Goal: Information Seeking & Learning: Find specific fact

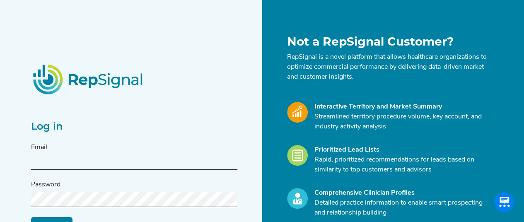
click at [83, 162] on input "text" at bounding box center [134, 162] width 206 height 15
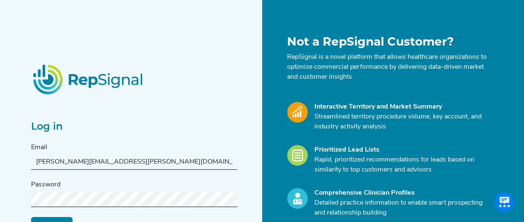
type input "[PERSON_NAME][EMAIL_ADDRESS][PERSON_NAME][DOMAIN_NAME]"
click at [31, 217] on input "Log in" at bounding box center [51, 225] width 41 height 16
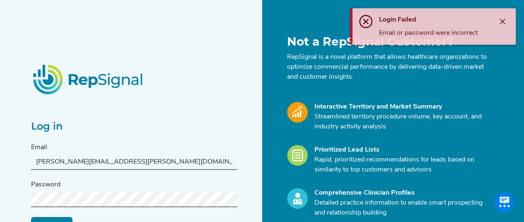
click at [31, 217] on input "Log in" at bounding box center [51, 225] width 41 height 16
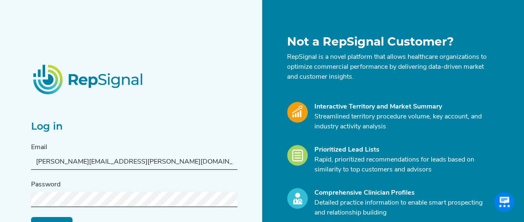
click at [31, 217] on input "Log in" at bounding box center [51, 225] width 41 height 16
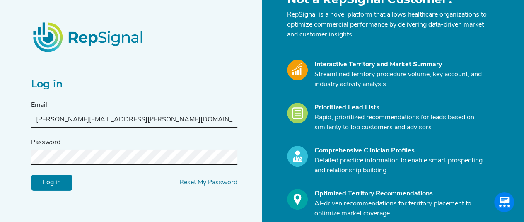
scroll to position [43, 0]
click at [55, 180] on input "Log in" at bounding box center [51, 182] width 41 height 16
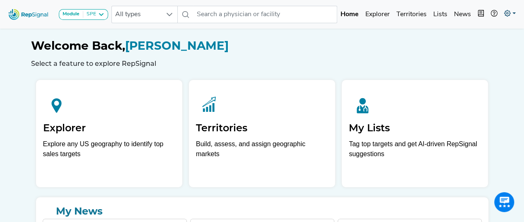
click at [510, 17] on link at bounding box center [510, 14] width 18 height 17
click at [516, 12] on link at bounding box center [510, 14] width 18 height 17
click at [507, 12] on icon at bounding box center [507, 13] width 7 height 7
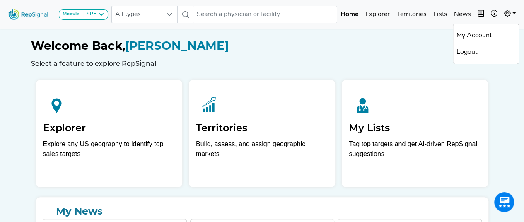
click at [476, 36] on link "My Account" at bounding box center [485, 35] width 65 height 17
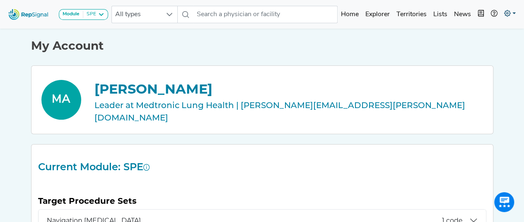
click at [512, 14] on link at bounding box center [510, 14] width 18 height 17
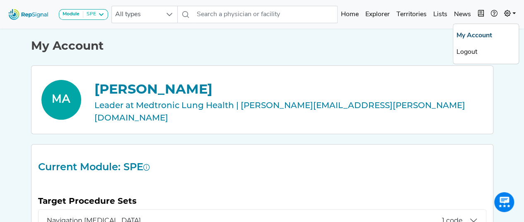
click at [473, 35] on link "My Account" at bounding box center [485, 35] width 65 height 17
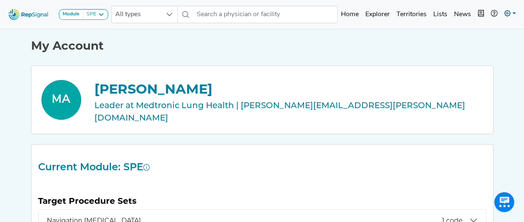
click at [506, 16] on icon at bounding box center [507, 13] width 7 height 7
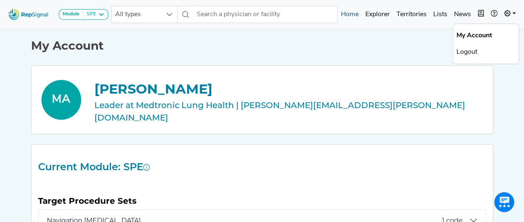
click at [353, 18] on link "Home" at bounding box center [350, 14] width 24 height 17
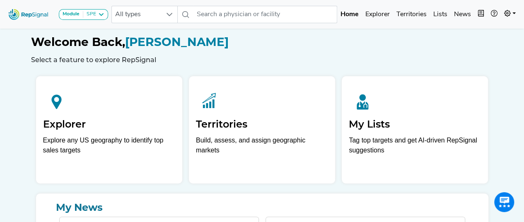
scroll to position [0, 0]
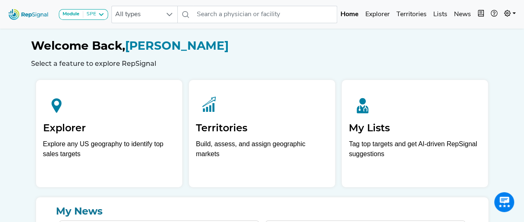
drag, startPoint x: 339, startPoint y: 57, endPoint x: 310, endPoint y: 52, distance: 29.4
click at [310, 52] on h1 "Welcome Back, [PERSON_NAME]" at bounding box center [262, 46] width 462 height 14
click at [516, 13] on link at bounding box center [510, 14] width 18 height 17
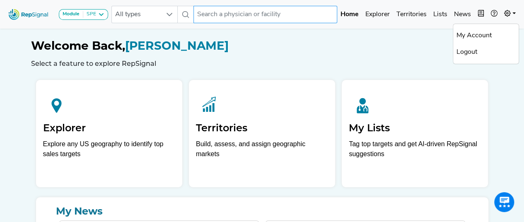
click at [238, 17] on input "text" at bounding box center [265, 14] width 144 height 17
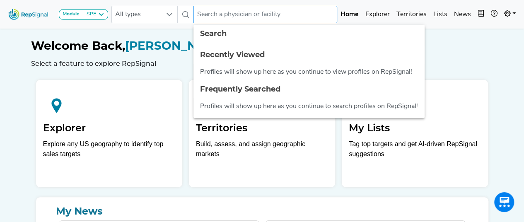
click at [238, 17] on input "text" at bounding box center [265, 14] width 144 height 17
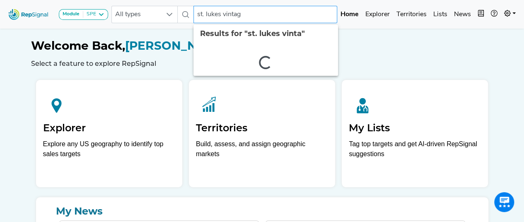
type input "st. lukes vintage"
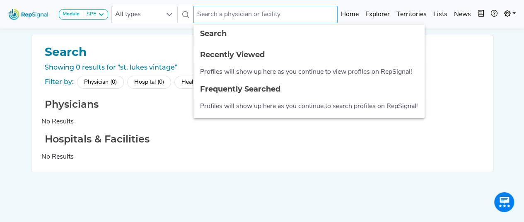
click at [244, 18] on input "text" at bounding box center [265, 14] width 144 height 17
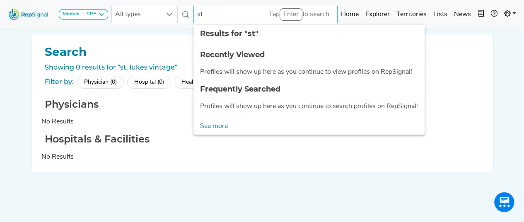
type input "s"
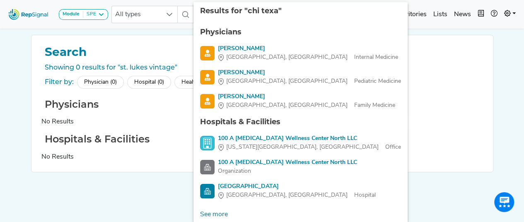
type input "chi [US_STATE]"
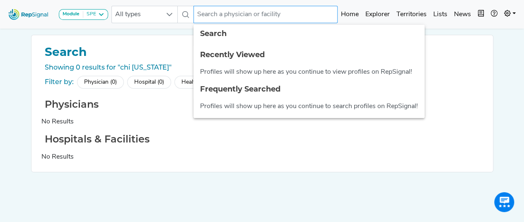
click at [259, 13] on input "text" at bounding box center [265, 14] width 144 height 17
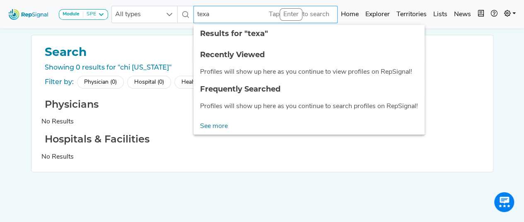
type input "[US_STATE]"
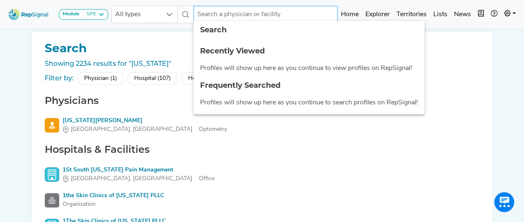
scroll to position [4, 0]
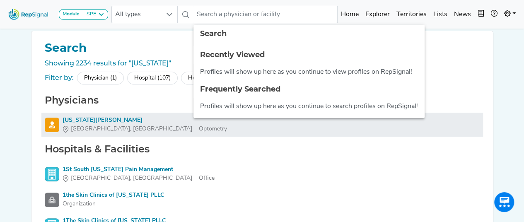
click at [228, 134] on li "[US_STATE] [PERSON_NAME] [GEOGRAPHIC_DATA], [GEOGRAPHIC_DATA] Optometry" at bounding box center [262, 125] width 442 height 24
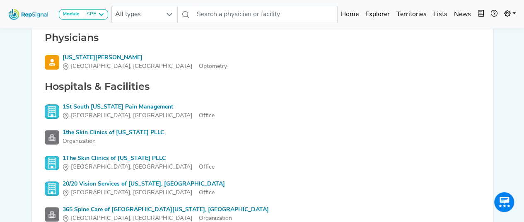
scroll to position [0, 0]
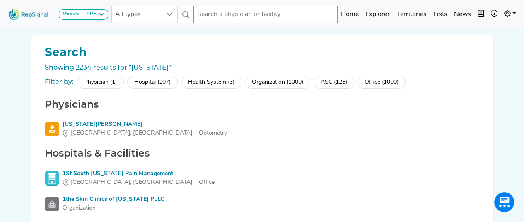
click at [222, 14] on input "text" at bounding box center [265, 14] width 144 height 17
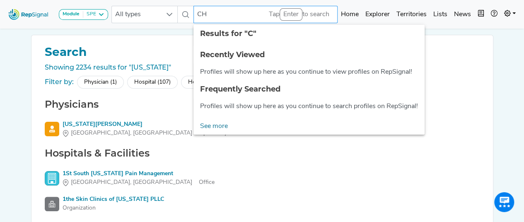
type input "CHI"
